Goal: Information Seeking & Learning: Learn about a topic

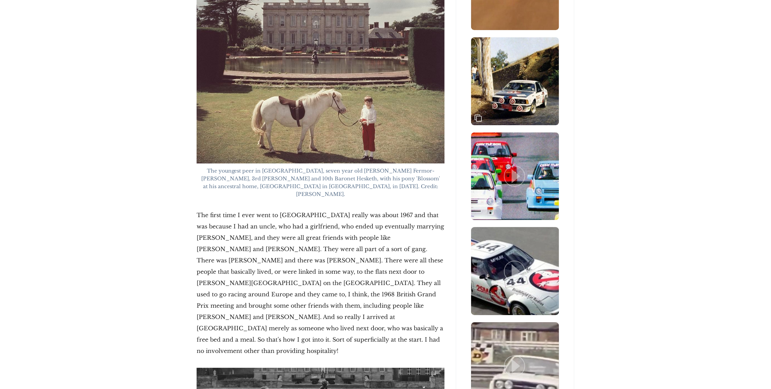
scroll to position [1166, 0]
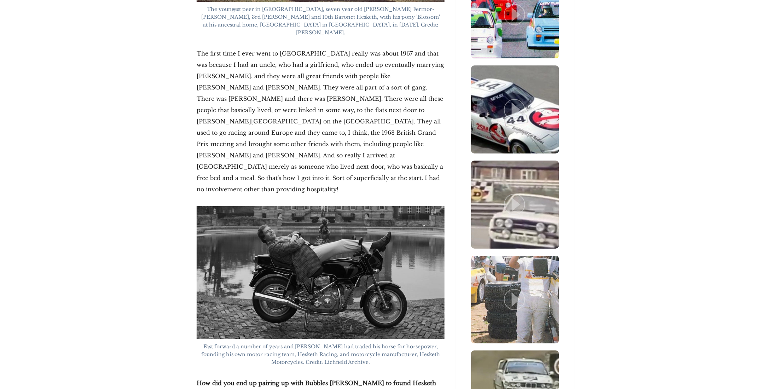
click at [356, 239] on img at bounding box center [321, 272] width 248 height 133
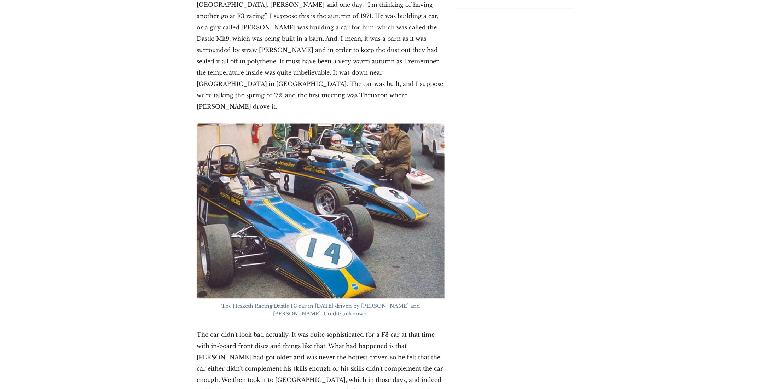
scroll to position [2086, 0]
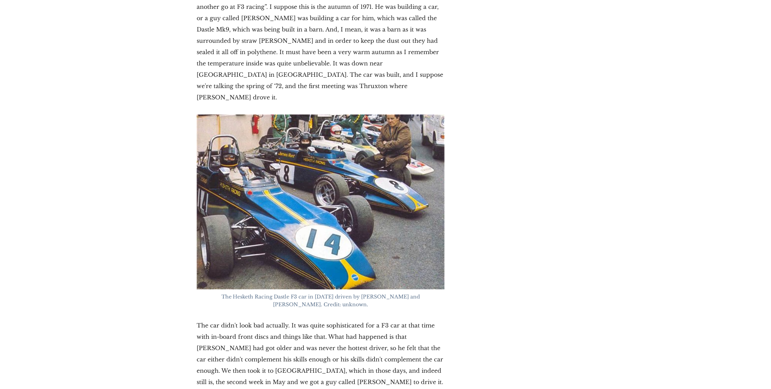
drag, startPoint x: 209, startPoint y: 98, endPoint x: 171, endPoint y: 109, distance: 39.7
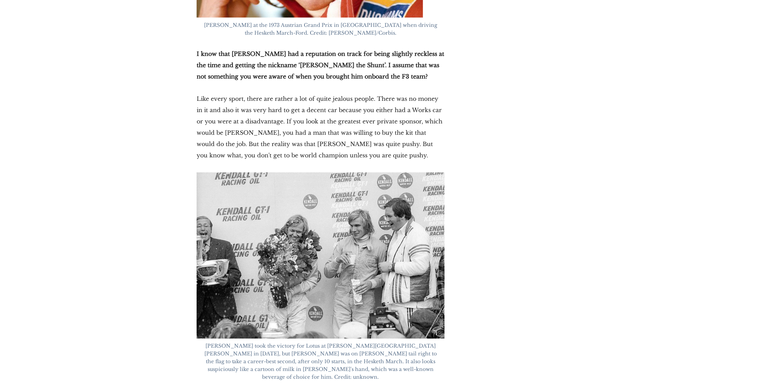
scroll to position [3323, 0]
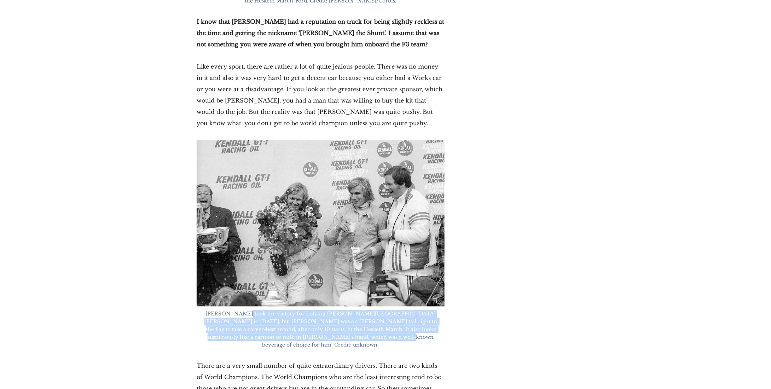
drag, startPoint x: 291, startPoint y: 196, endPoint x: 368, endPoint y: 216, distance: 79.6
click at [368, 310] on figcaption "[PERSON_NAME] took the victory for Lotus at [PERSON_NAME][GEOGRAPHIC_DATA][PERS…" at bounding box center [321, 329] width 248 height 39
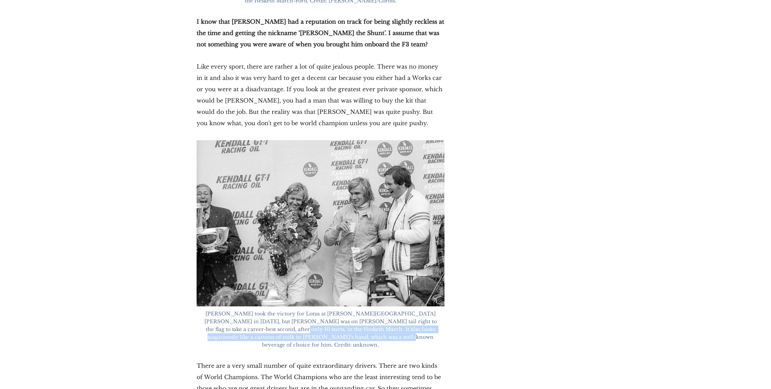
drag, startPoint x: 373, startPoint y: 215, endPoint x: 199, endPoint y: 204, distance: 174.0
click at [199, 310] on figcaption "[PERSON_NAME] took the victory for Lotus at [PERSON_NAME][GEOGRAPHIC_DATA][PERS…" at bounding box center [321, 329] width 248 height 39
click at [215, 310] on figcaption "[PERSON_NAME] took the victory for Lotus at [PERSON_NAME][GEOGRAPHIC_DATA][PERS…" at bounding box center [321, 329] width 248 height 39
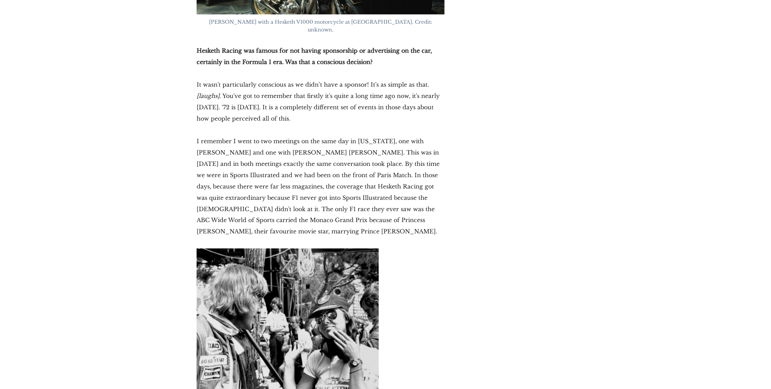
scroll to position [5869, 0]
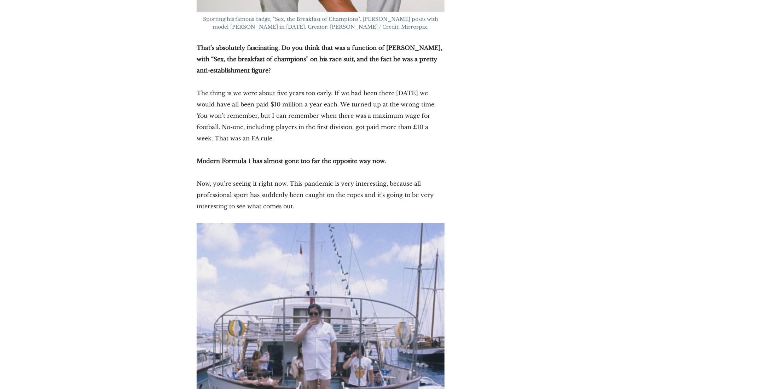
scroll to position [6789, 0]
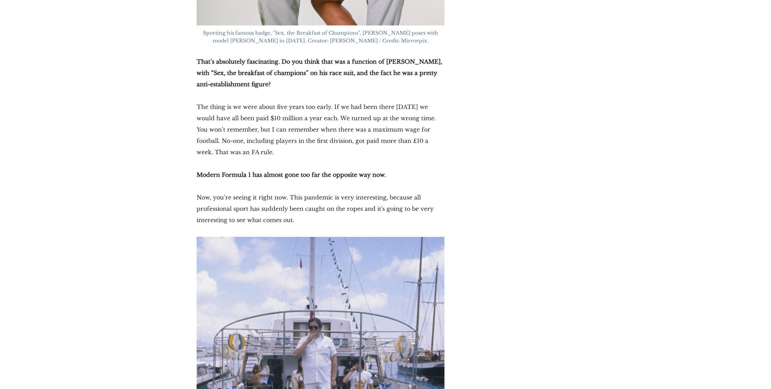
drag, startPoint x: 336, startPoint y: 342, endPoint x: 382, endPoint y: 349, distance: 46.1
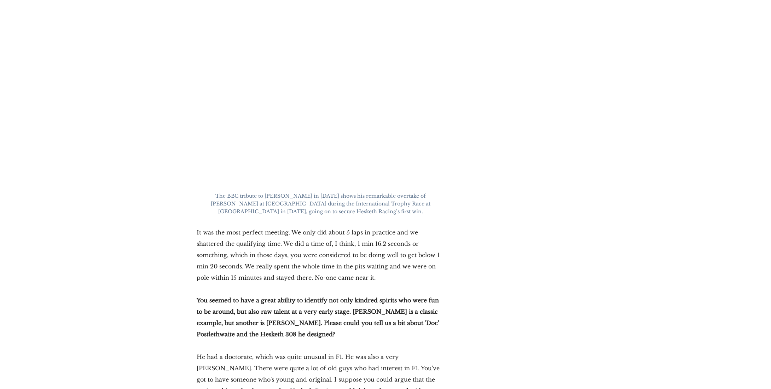
scroll to position [9547, 0]
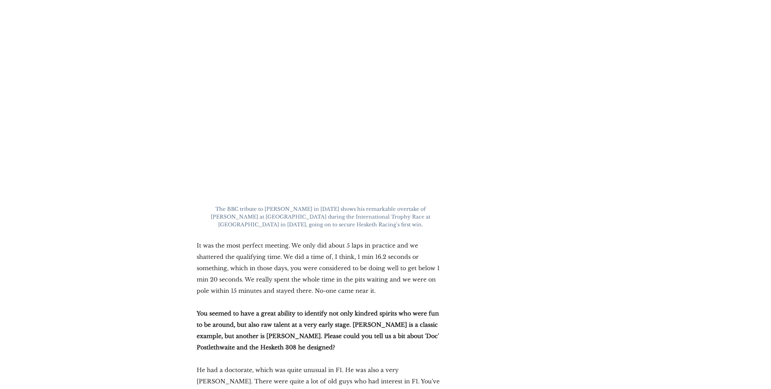
scroll to position [9582, 0]
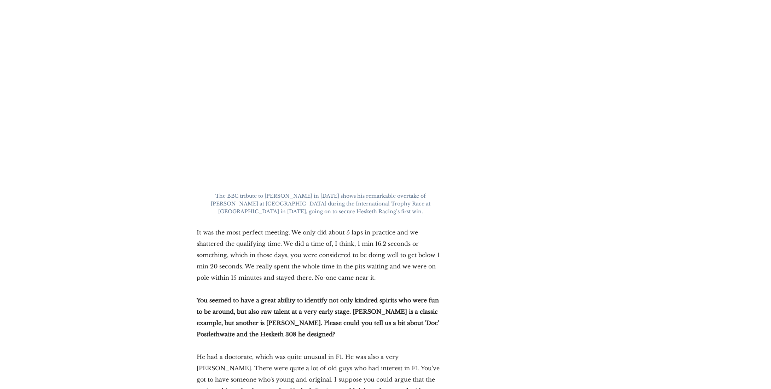
drag, startPoint x: 429, startPoint y: 294, endPoint x: 202, endPoint y: 255, distance: 230.0
drag, startPoint x: 188, startPoint y: 252, endPoint x: 440, endPoint y: 273, distance: 252.6
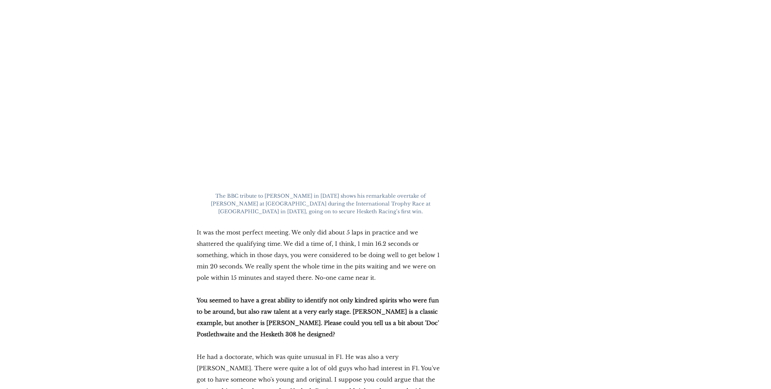
drag, startPoint x: 319, startPoint y: 273, endPoint x: 432, endPoint y: 296, distance: 114.8
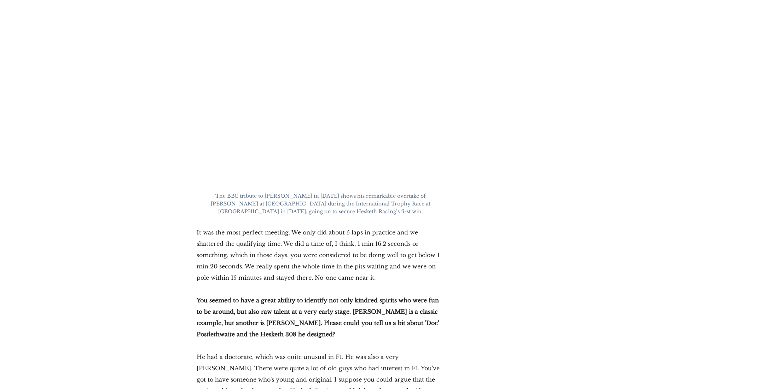
drag, startPoint x: 299, startPoint y: 275, endPoint x: 175, endPoint y: 253, distance: 125.7
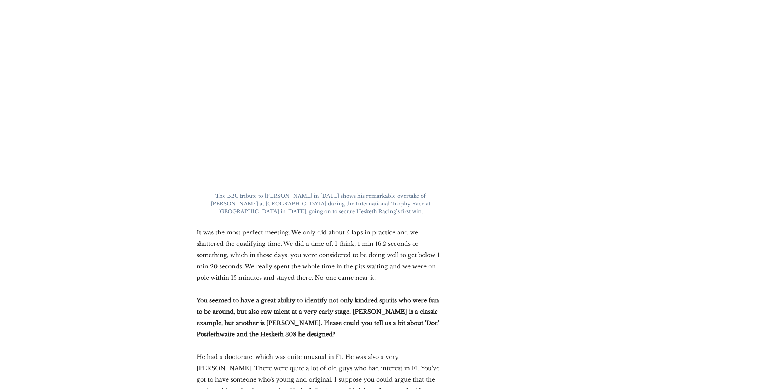
drag, startPoint x: 191, startPoint y: 250, endPoint x: 319, endPoint y: 272, distance: 129.9
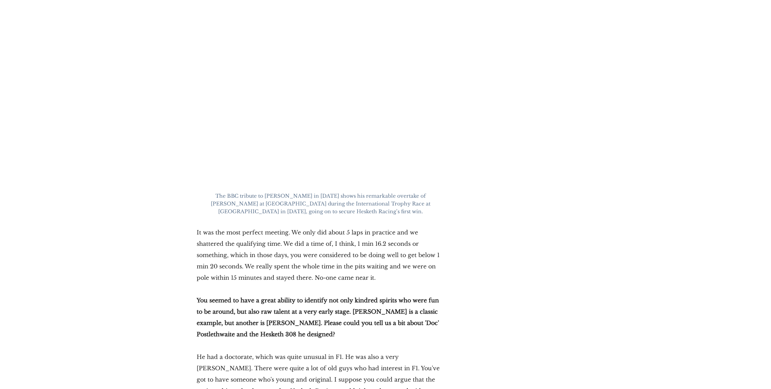
drag, startPoint x: 325, startPoint y: 272, endPoint x: 431, endPoint y: 296, distance: 108.2
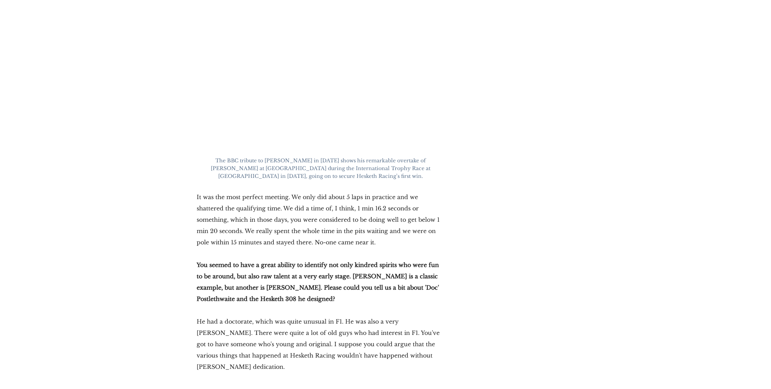
scroll to position [9653, 0]
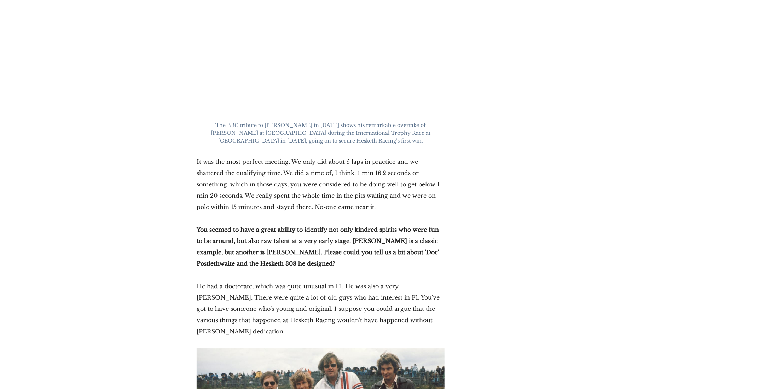
drag, startPoint x: 324, startPoint y: 316, endPoint x: 174, endPoint y: 256, distance: 161.5
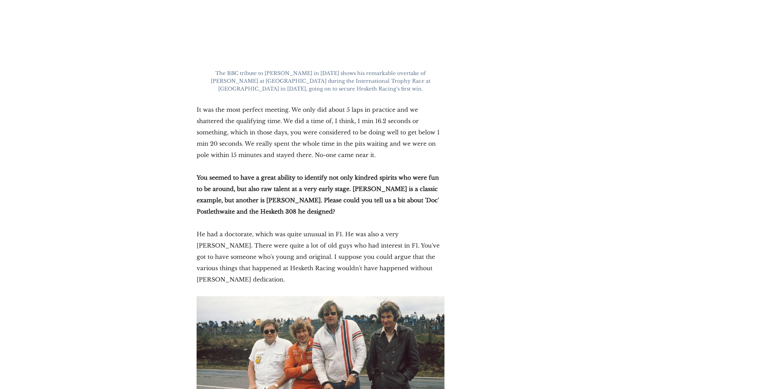
scroll to position [9723, 0]
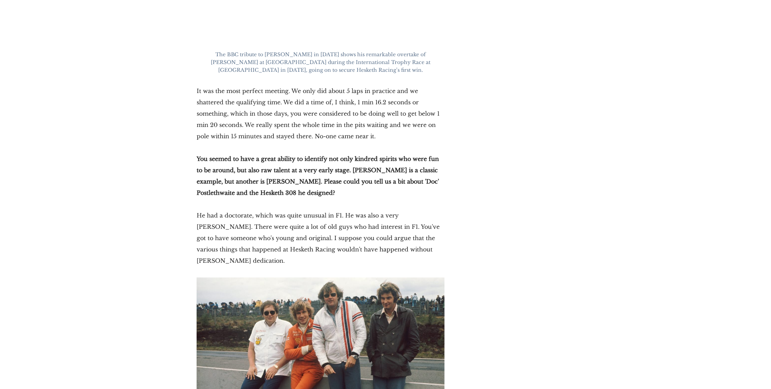
drag, startPoint x: 335, startPoint y: 224, endPoint x: 321, endPoint y: 224, distance: 13.1
drag, startPoint x: 188, startPoint y: 178, endPoint x: 446, endPoint y: 201, distance: 258.5
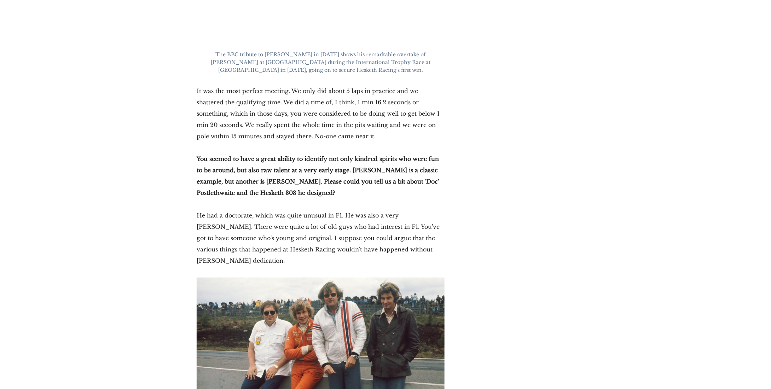
drag, startPoint x: 392, startPoint y: 210, endPoint x: 358, endPoint y: 233, distance: 41.2
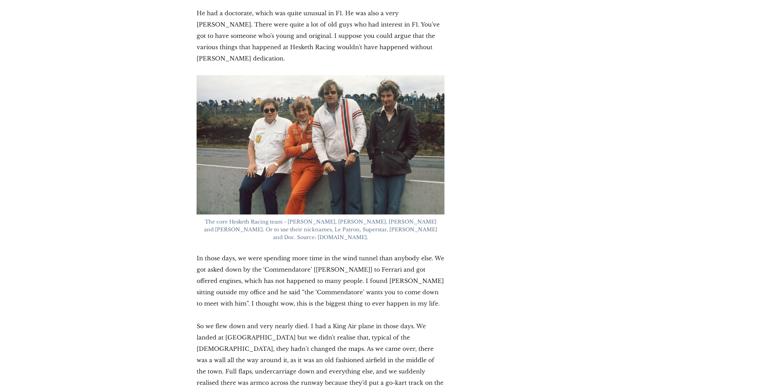
scroll to position [9936, 0]
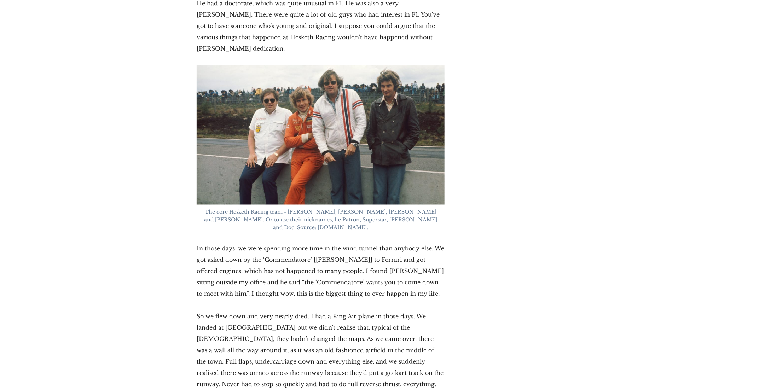
drag, startPoint x: 428, startPoint y: 266, endPoint x: 188, endPoint y: 248, distance: 240.4
drag, startPoint x: 269, startPoint y: 250, endPoint x: 338, endPoint y: 260, distance: 69.6
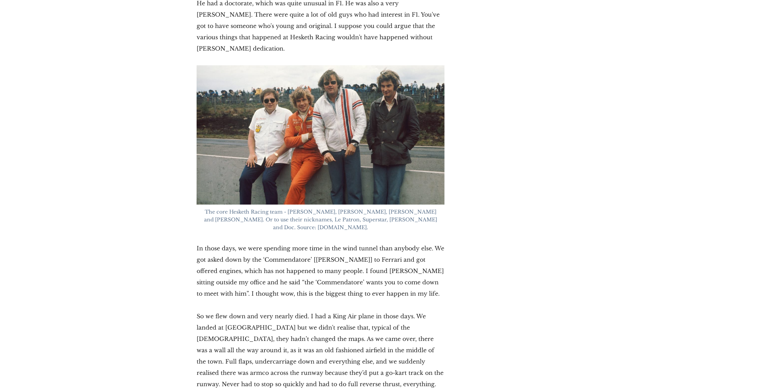
drag, startPoint x: 428, startPoint y: 268, endPoint x: 220, endPoint y: 247, distance: 209.3
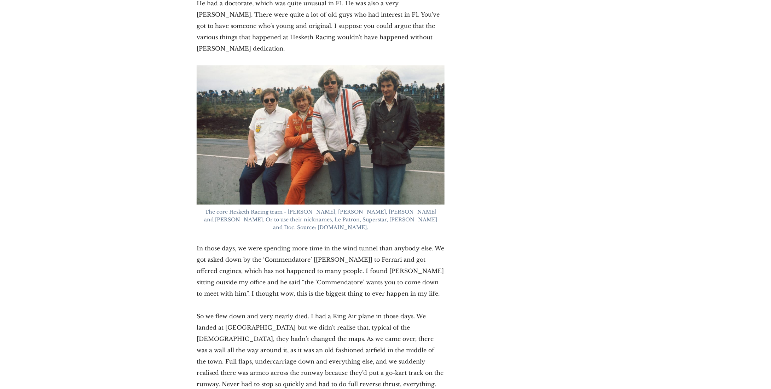
scroll to position [9971, 0]
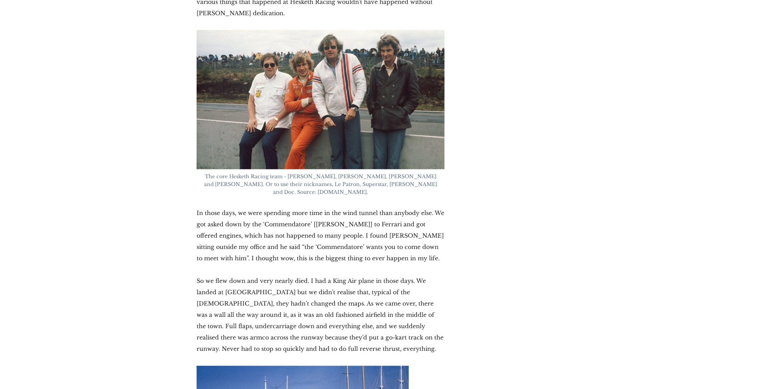
drag, startPoint x: 197, startPoint y: 253, endPoint x: 437, endPoint y: 297, distance: 244.4
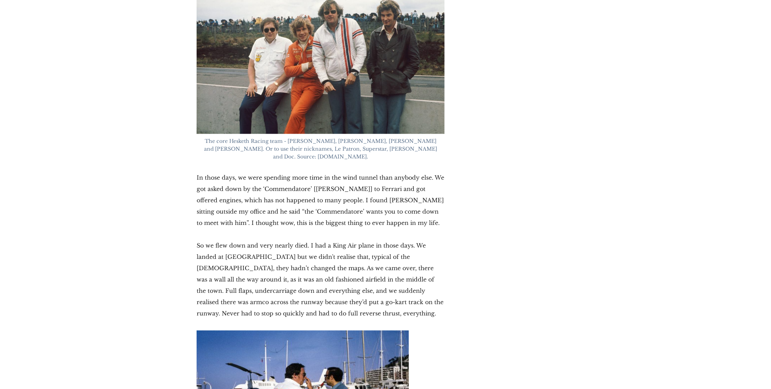
drag, startPoint x: 229, startPoint y: 275, endPoint x: 428, endPoint y: 331, distance: 205.8
drag, startPoint x: 393, startPoint y: 324, endPoint x: 193, endPoint y: 282, distance: 204.0
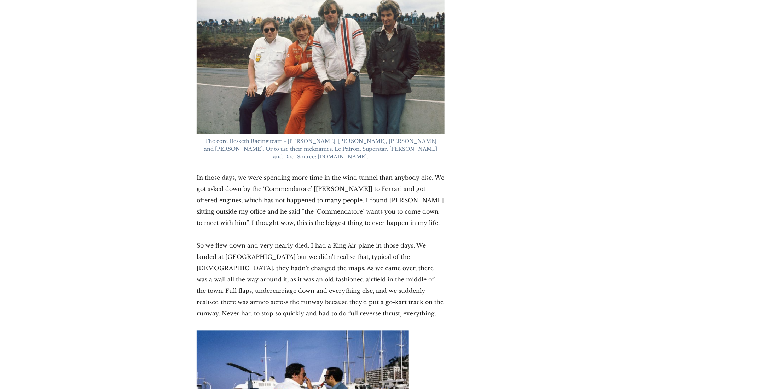
drag, startPoint x: 193, startPoint y: 275, endPoint x: 432, endPoint y: 329, distance: 245.3
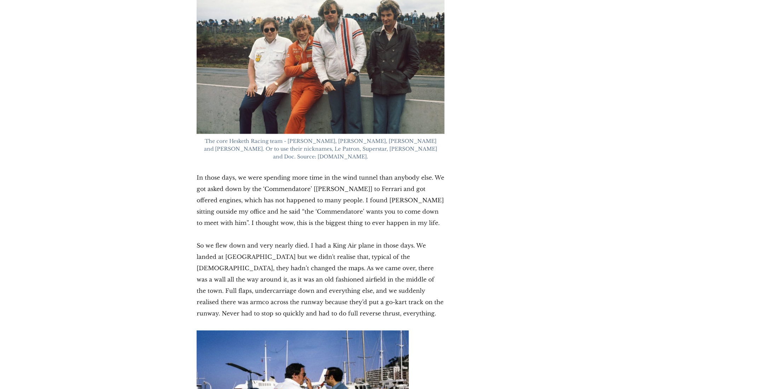
drag, startPoint x: 428, startPoint y: 336, endPoint x: 278, endPoint y: 274, distance: 162.1
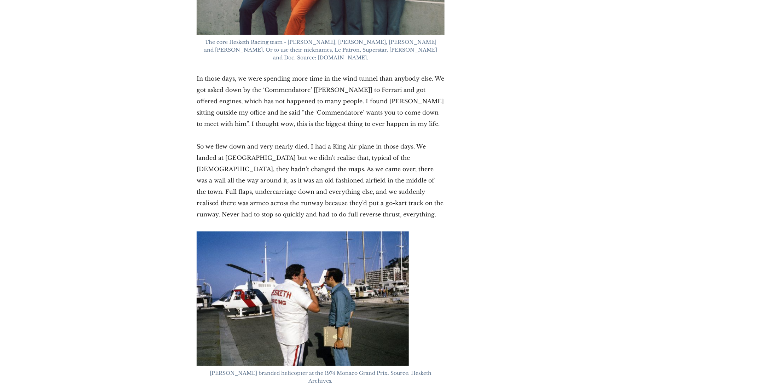
scroll to position [10219, 0]
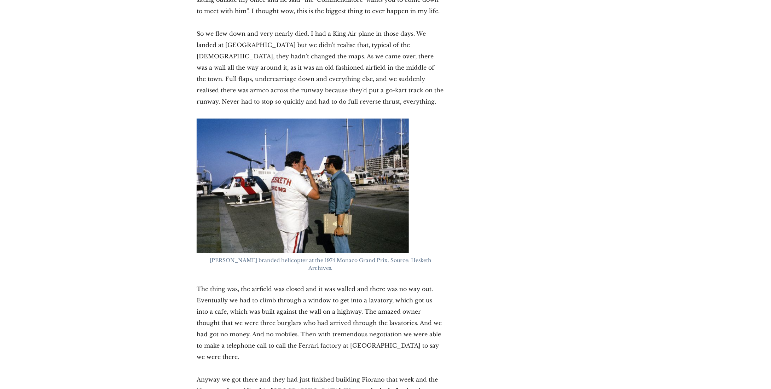
drag, startPoint x: 341, startPoint y: 254, endPoint x: 181, endPoint y: 234, distance: 161.8
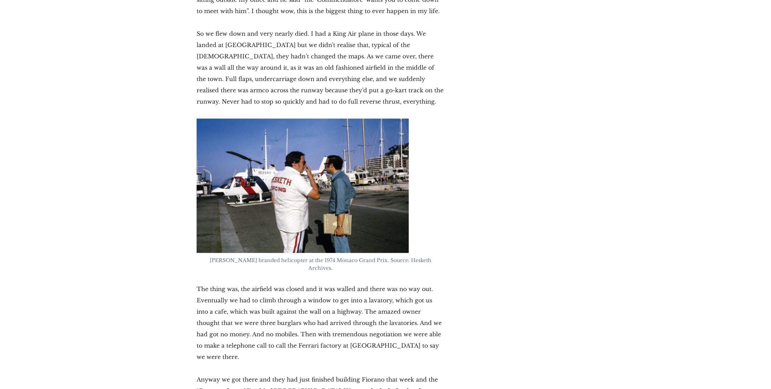
drag, startPoint x: 186, startPoint y: 231, endPoint x: 307, endPoint y: 260, distance: 124.8
drag, startPoint x: 306, startPoint y: 252, endPoint x: 188, endPoint y: 236, distance: 118.6
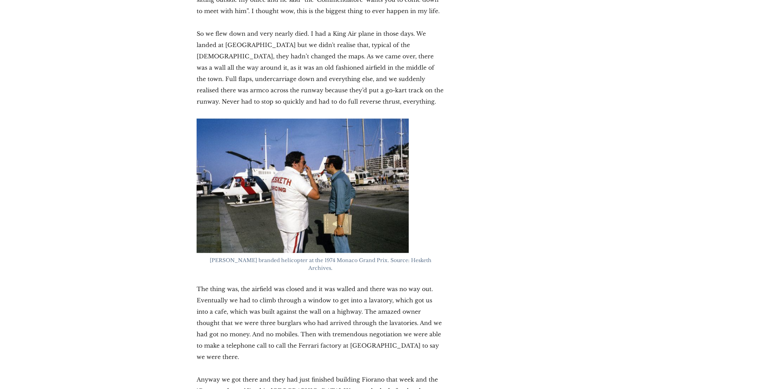
drag, startPoint x: 192, startPoint y: 237, endPoint x: 304, endPoint y: 264, distance: 115.8
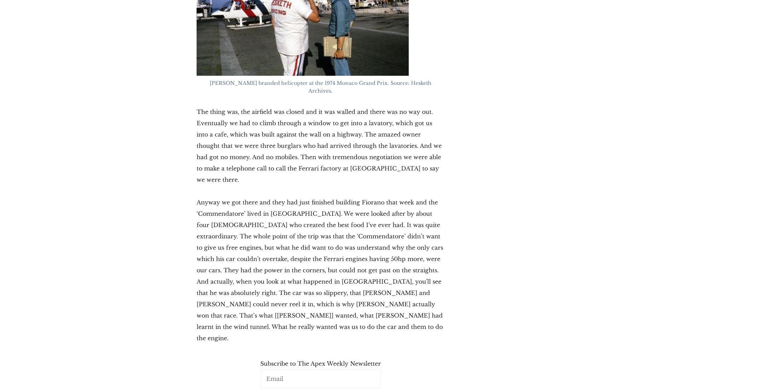
scroll to position [10395, 0]
drag, startPoint x: 286, startPoint y: 74, endPoint x: 300, endPoint y: 73, distance: 13.1
drag, startPoint x: 334, startPoint y: 76, endPoint x: 215, endPoint y: 67, distance: 119.2
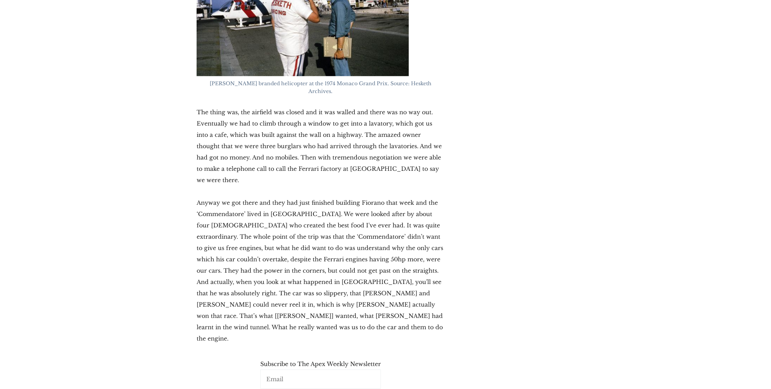
drag, startPoint x: 194, startPoint y: 136, endPoint x: 445, endPoint y: 162, distance: 251.7
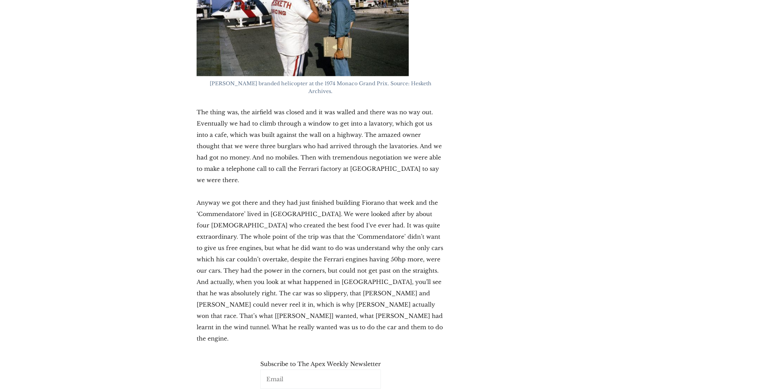
drag, startPoint x: 463, startPoint y: 163, endPoint x: 193, endPoint y: 170, distance: 270.6
drag, startPoint x: 193, startPoint y: 142, endPoint x: 432, endPoint y: 168, distance: 240.7
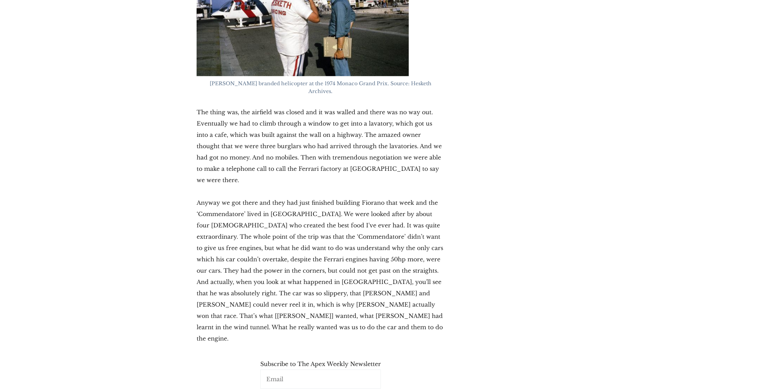
drag, startPoint x: 312, startPoint y: 168, endPoint x: 345, endPoint y: 205, distance: 50.3
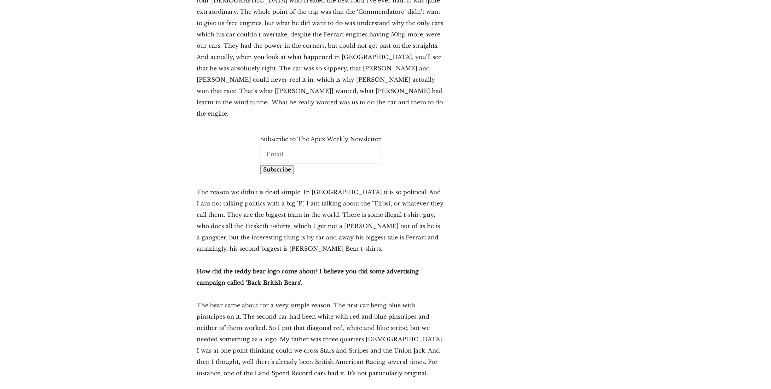
scroll to position [10608, 0]
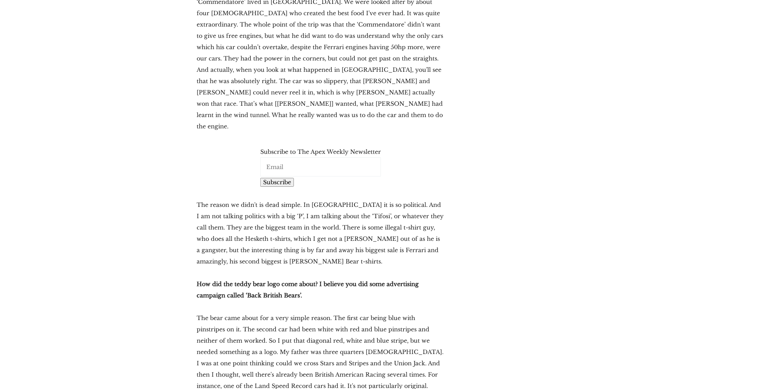
drag, startPoint x: 225, startPoint y: 290, endPoint x: 314, endPoint y: 356, distance: 110.4
drag, startPoint x: 326, startPoint y: 355, endPoint x: 183, endPoint y: 306, distance: 151.5
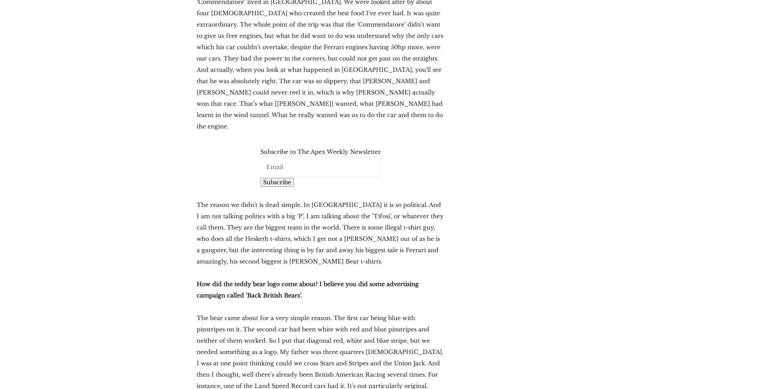
drag, startPoint x: 184, startPoint y: 301, endPoint x: 308, endPoint y: 357, distance: 136.3
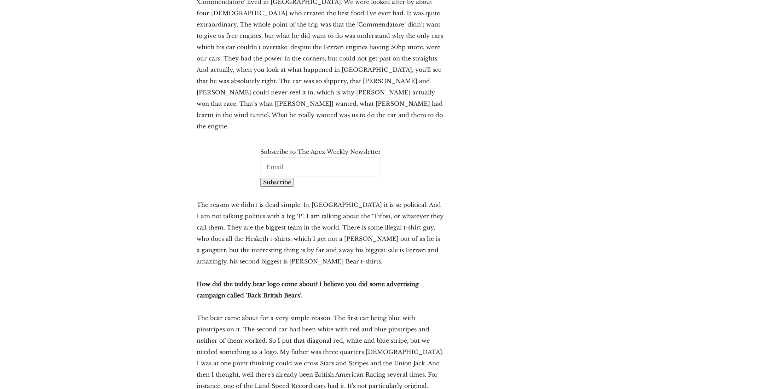
drag, startPoint x: 320, startPoint y: 354, endPoint x: 180, endPoint y: 309, distance: 147.3
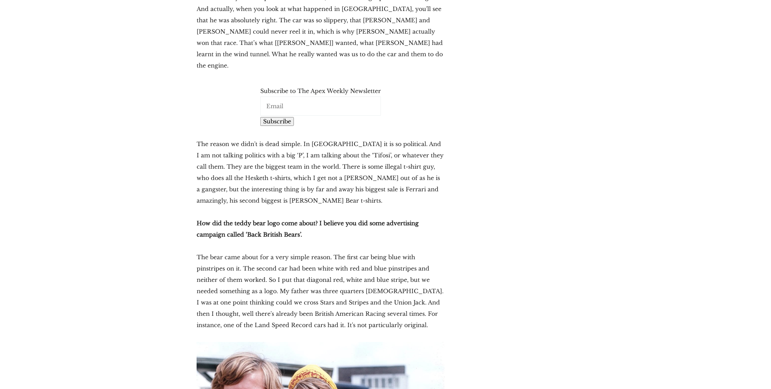
scroll to position [10678, 0]
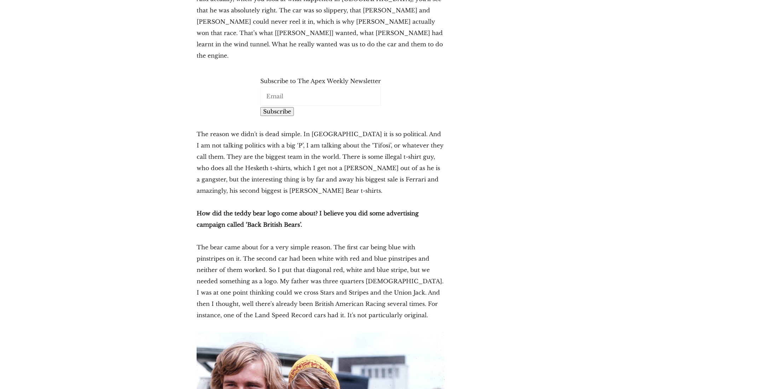
drag, startPoint x: 347, startPoint y: 281, endPoint x: 174, endPoint y: 237, distance: 178.6
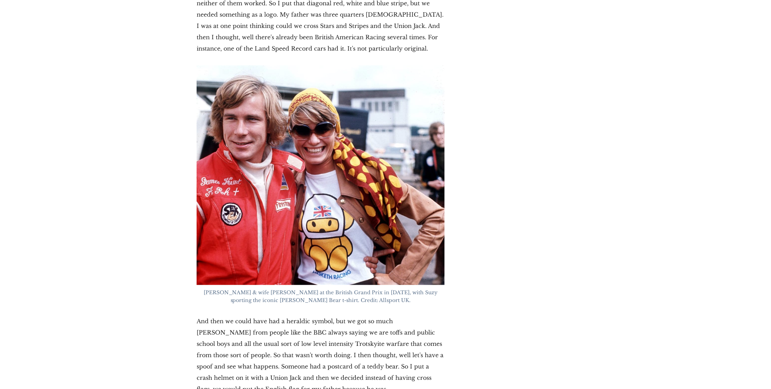
scroll to position [10996, 0]
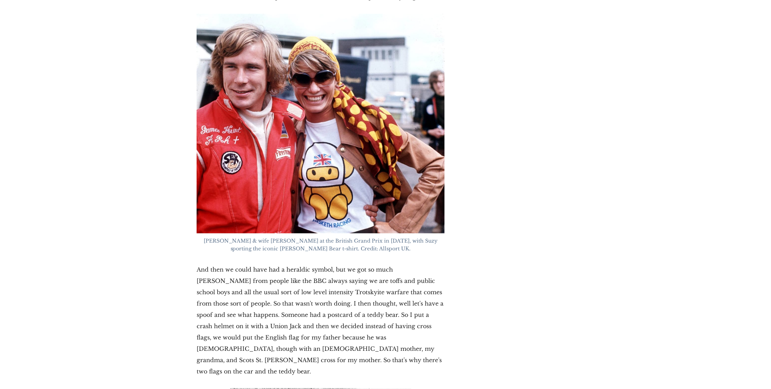
drag, startPoint x: 236, startPoint y: 164, endPoint x: 352, endPoint y: 209, distance: 124.6
drag, startPoint x: 200, startPoint y: 174, endPoint x: 211, endPoint y: 156, distance: 21.3
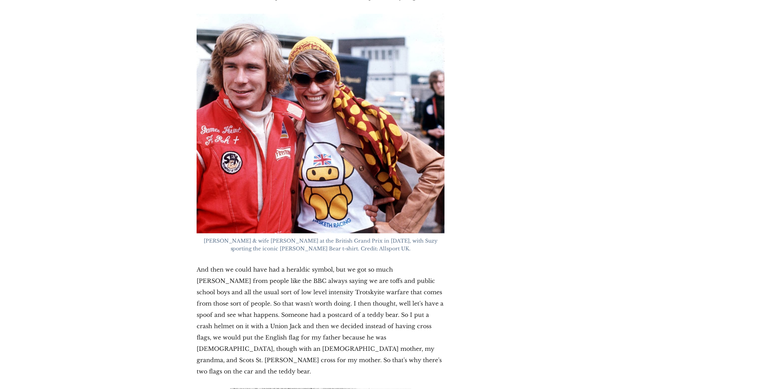
drag, startPoint x: 190, startPoint y: 185, endPoint x: 191, endPoint y: 178, distance: 7.9
drag, startPoint x: 189, startPoint y: 173, endPoint x: 413, endPoint y: 211, distance: 226.9
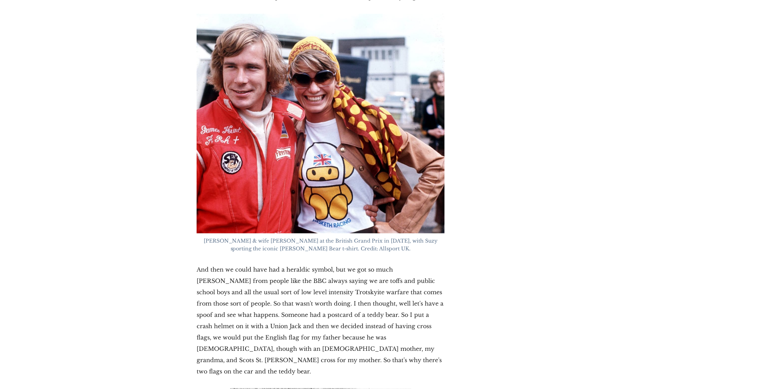
drag, startPoint x: 416, startPoint y: 208, endPoint x: 315, endPoint y: 176, distance: 106.3
drag, startPoint x: 317, startPoint y: 172, endPoint x: 393, endPoint y: 211, distance: 85.6
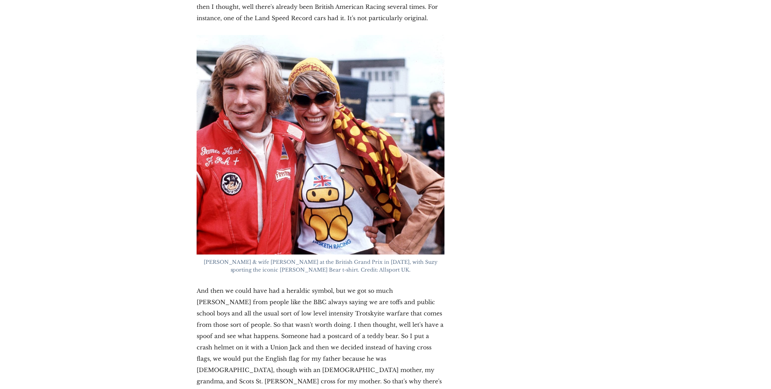
scroll to position [10961, 0]
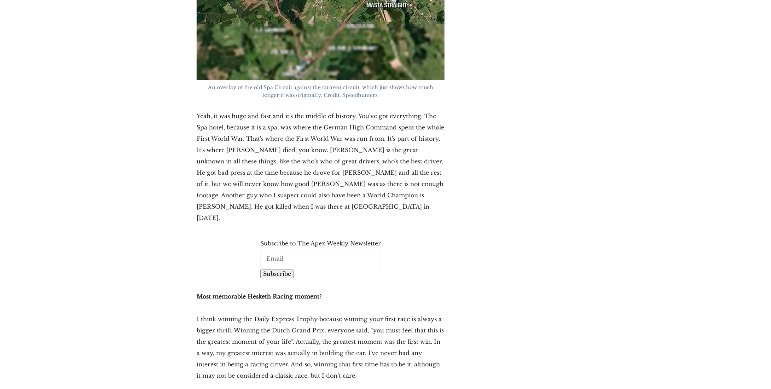
scroll to position [16944, 0]
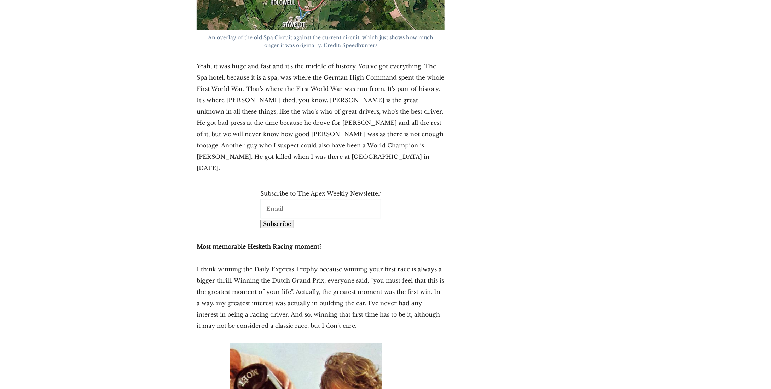
drag, startPoint x: 330, startPoint y: 203, endPoint x: 135, endPoint y: 194, distance: 195.0
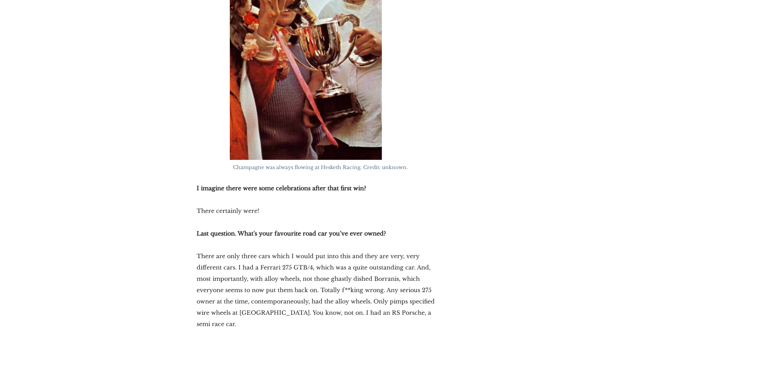
scroll to position [17297, 0]
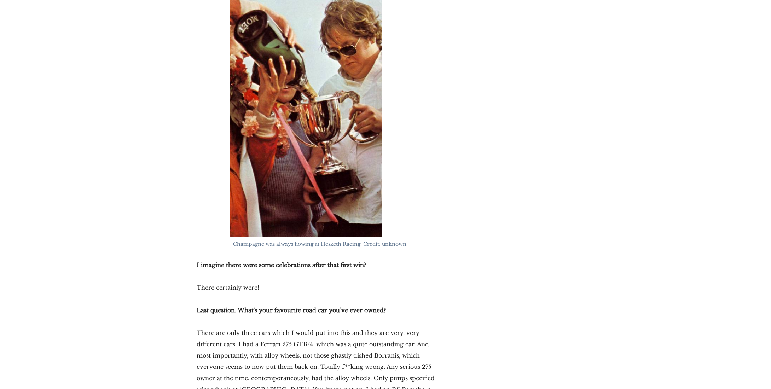
drag, startPoint x: 186, startPoint y: 157, endPoint x: 271, endPoint y: 255, distance: 130.1
drag, startPoint x: 265, startPoint y: 249, endPoint x: 186, endPoint y: 130, distance: 142.6
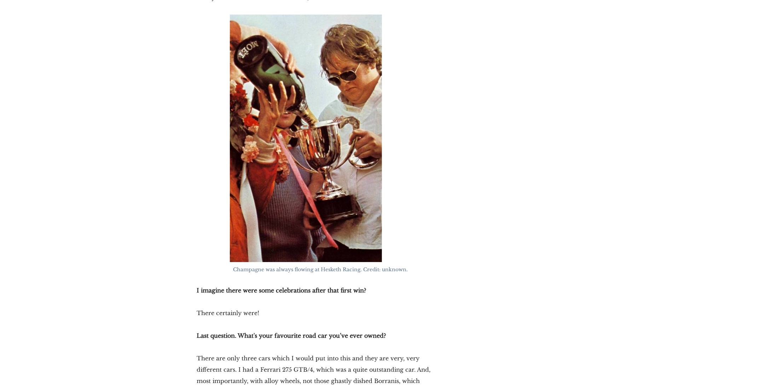
scroll to position [17262, 0]
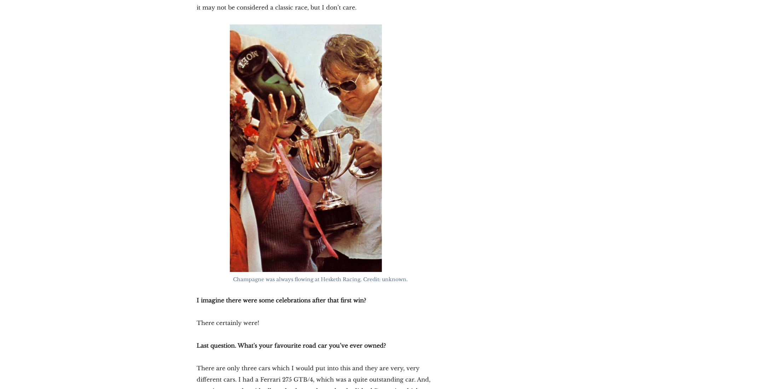
drag, startPoint x: 387, startPoint y: 143, endPoint x: 391, endPoint y: 158, distance: 16.1
drag, startPoint x: 279, startPoint y: 210, endPoint x: 284, endPoint y: 207, distance: 6.2
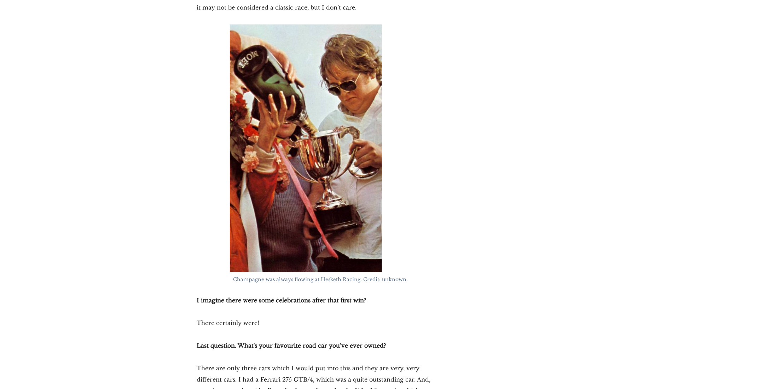
drag, startPoint x: 303, startPoint y: 175, endPoint x: 277, endPoint y: 236, distance: 66.1
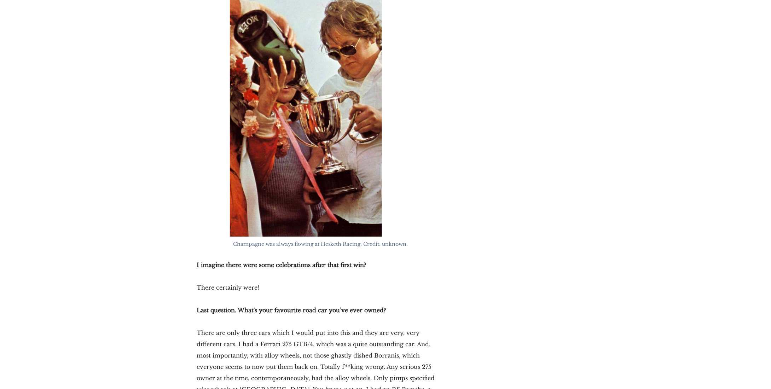
drag, startPoint x: 283, startPoint y: 261, endPoint x: 179, endPoint y: 216, distance: 114.0
drag, startPoint x: 185, startPoint y: 211, endPoint x: 284, endPoint y: 265, distance: 112.2
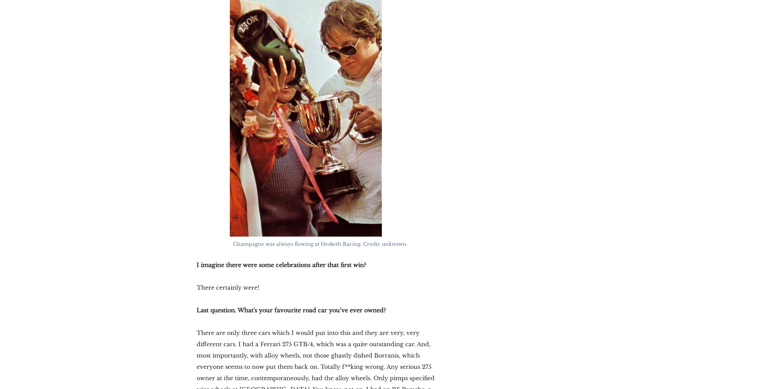
drag, startPoint x: 281, startPoint y: 263, endPoint x: 196, endPoint y: 207, distance: 102.0
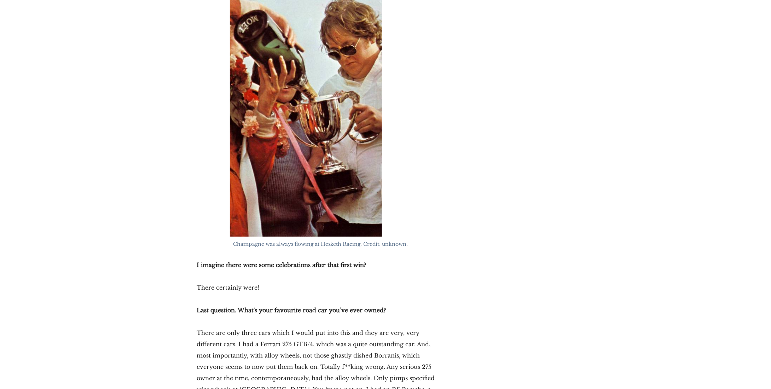
drag, startPoint x: 204, startPoint y: 212, endPoint x: 270, endPoint y: 263, distance: 83.2
drag, startPoint x: 269, startPoint y: 261, endPoint x: 180, endPoint y: 206, distance: 105.4
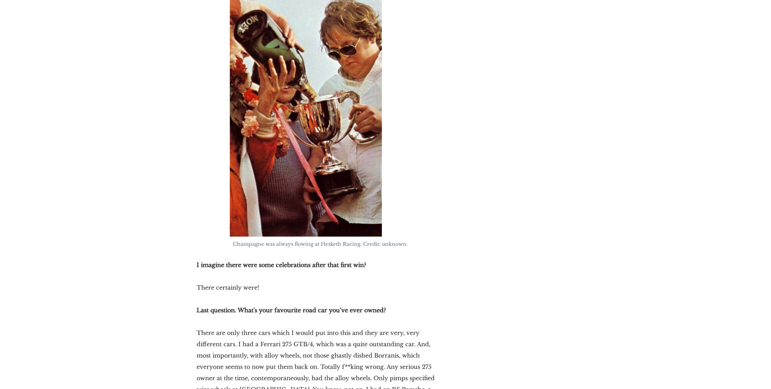
drag, startPoint x: 298, startPoint y: 265, endPoint x: 191, endPoint y: 214, distance: 118.6
drag, startPoint x: 193, startPoint y: 214, endPoint x: 282, endPoint y: 265, distance: 103.0
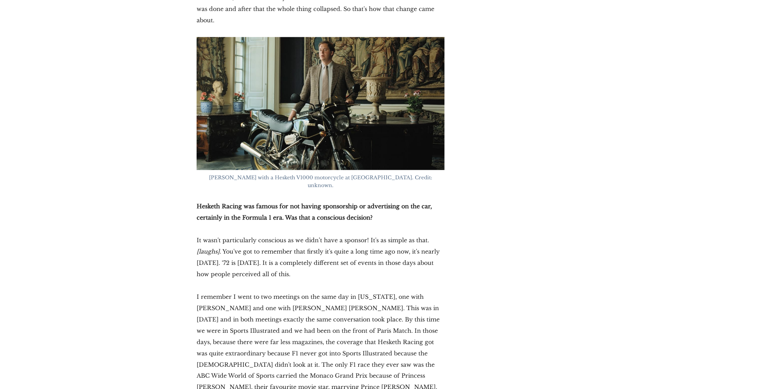
scroll to position [5680, 0]
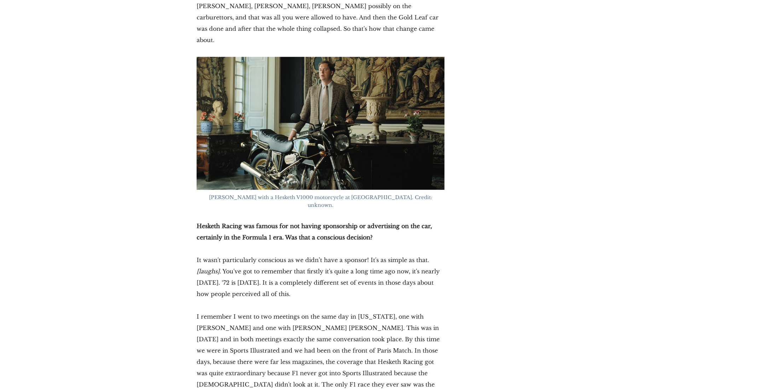
drag, startPoint x: 772, startPoint y: 360, endPoint x: 686, endPoint y: 125, distance: 250.4
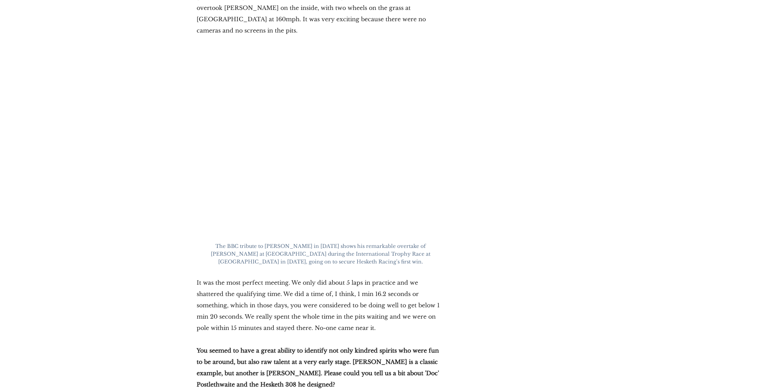
scroll to position [9522, 0]
